Goal: Information Seeking & Learning: Learn about a topic

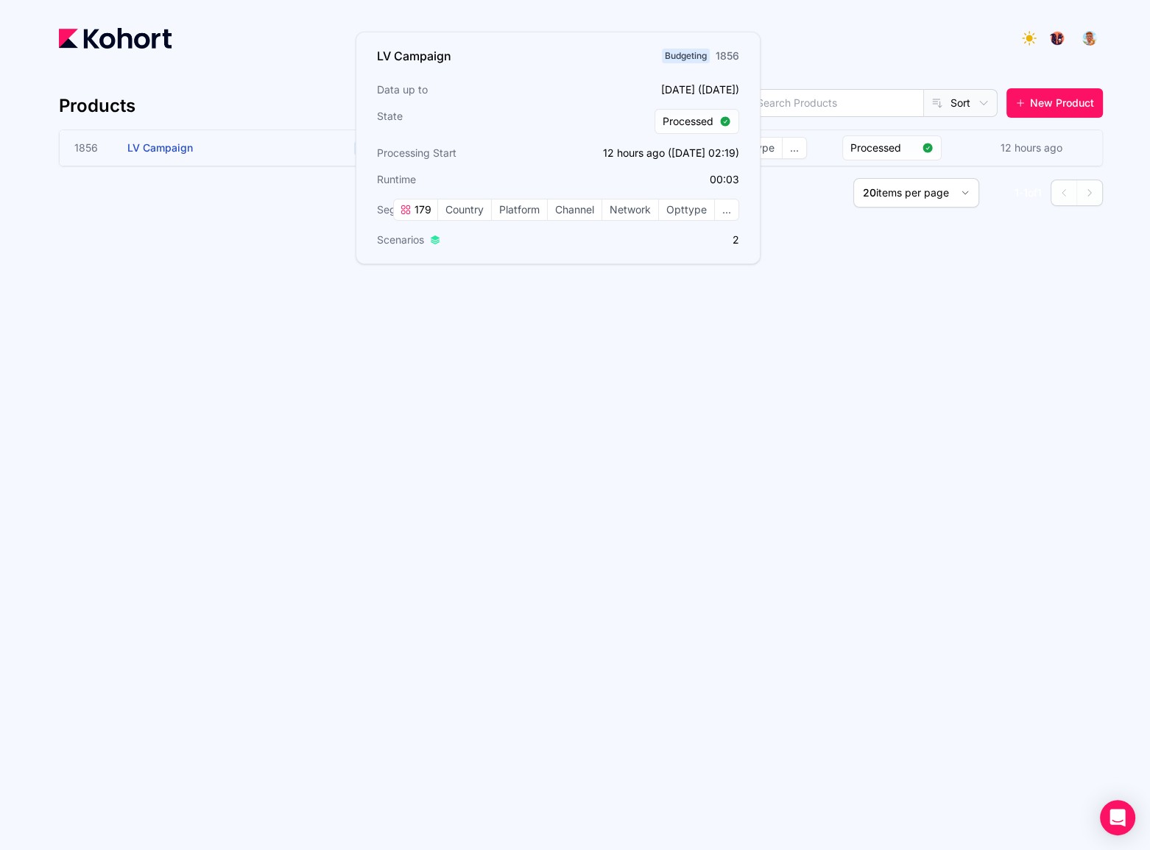
click at [244, 142] on h3 "LV Campaign" at bounding box center [237, 147] width 221 height 35
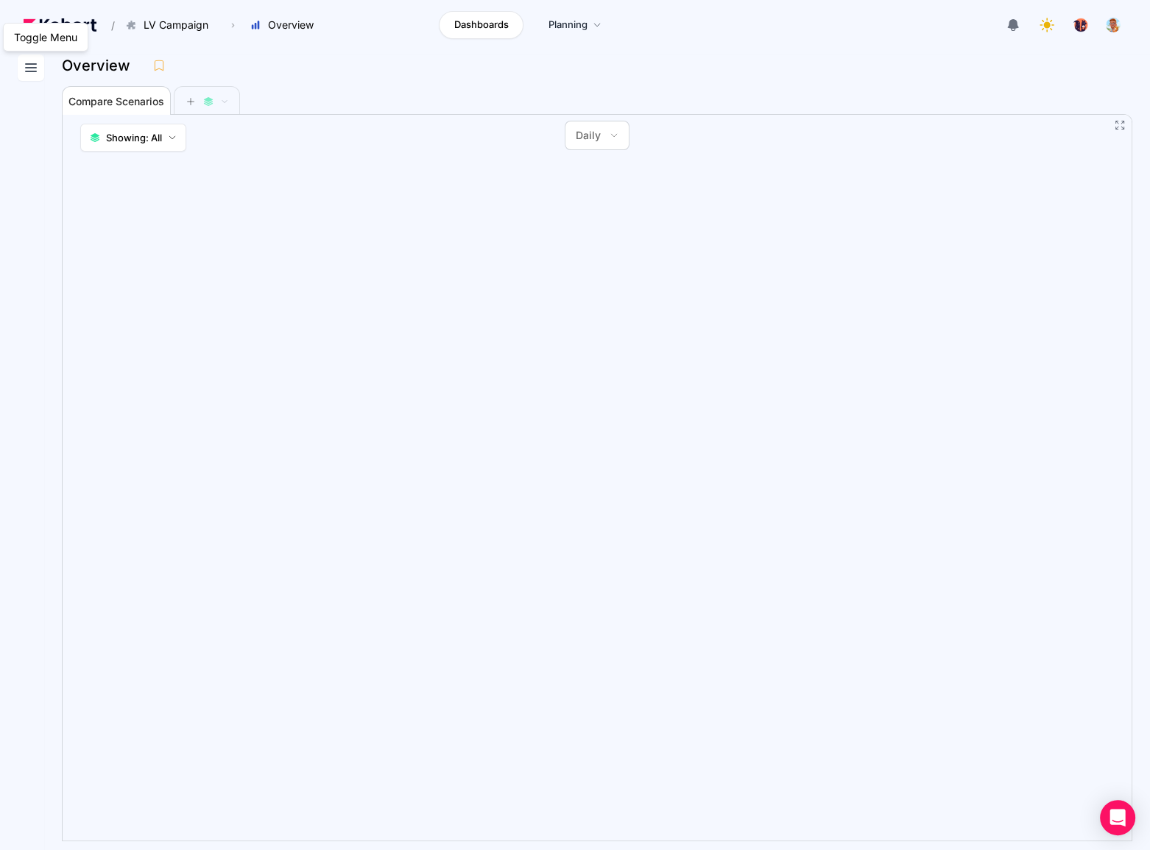
click at [40, 70] on button at bounding box center [31, 67] width 27 height 27
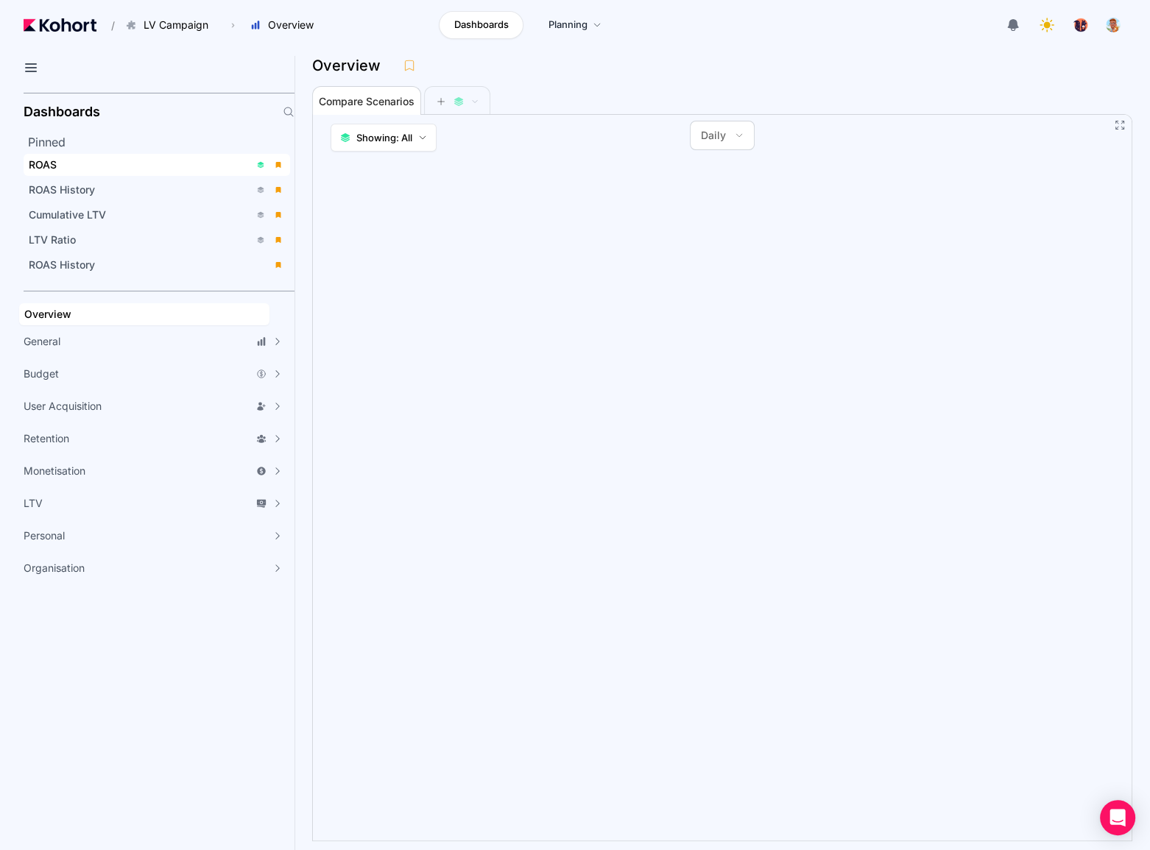
click at [66, 160] on div "ROAS" at bounding box center [139, 165] width 221 height 15
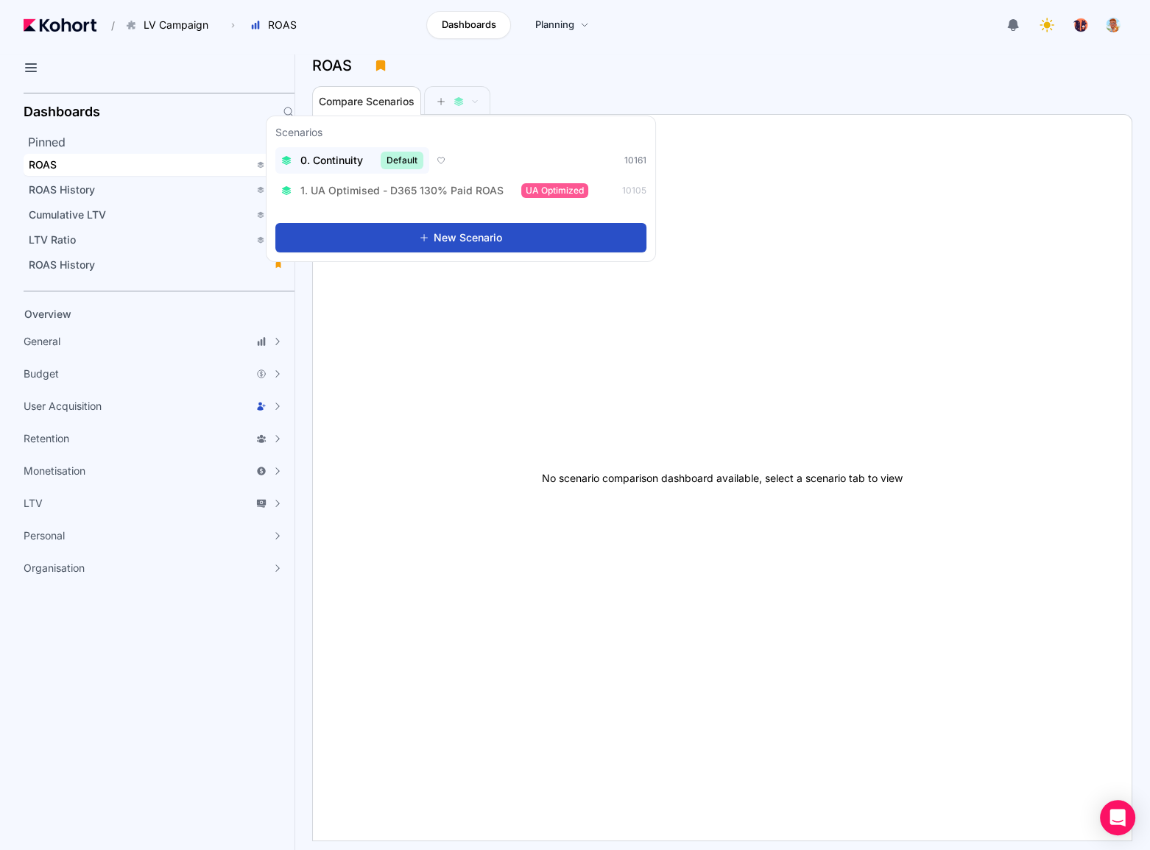
click at [335, 159] on span "0. Continuity" at bounding box center [331, 160] width 63 height 15
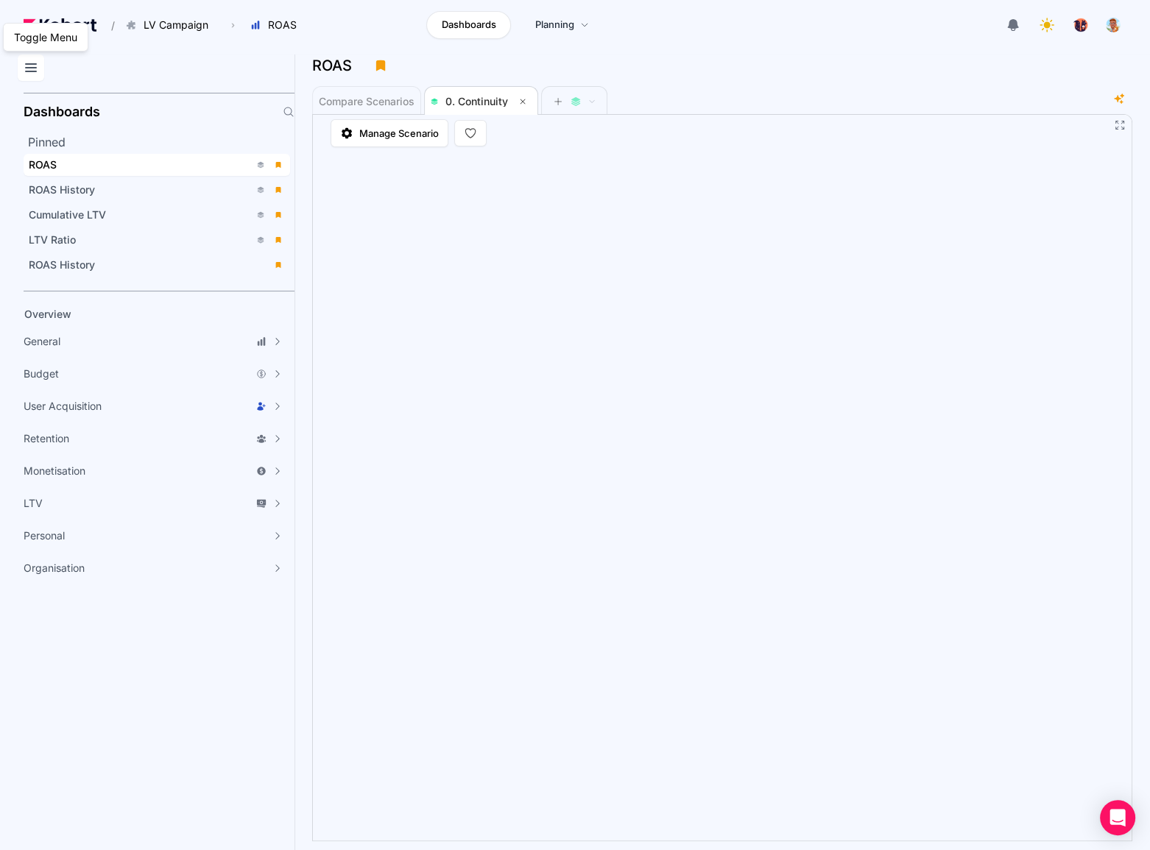
click at [34, 65] on icon at bounding box center [31, 68] width 18 height 18
